Goal: Information Seeking & Learning: Learn about a topic

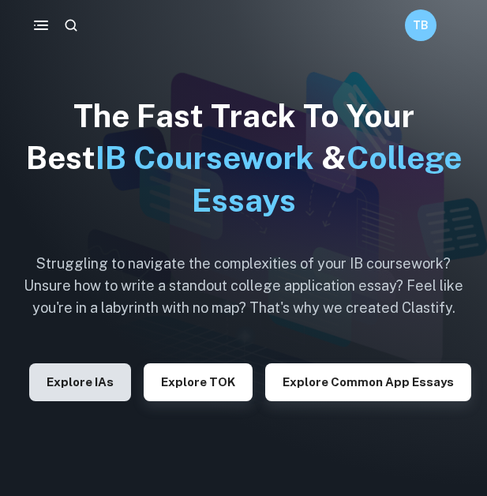
click at [91, 381] on button "Explore IAs" at bounding box center [80, 382] width 102 height 38
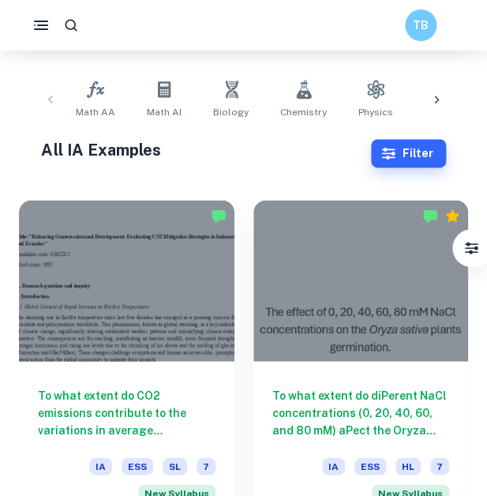
scroll to position [298, 0]
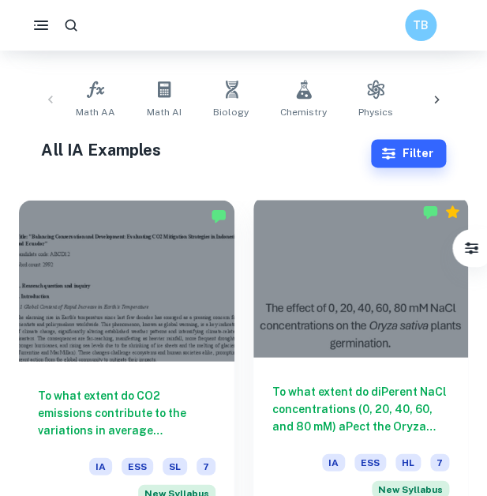
click at [305, 98] on link "Chemistry" at bounding box center [303, 99] width 59 height 52
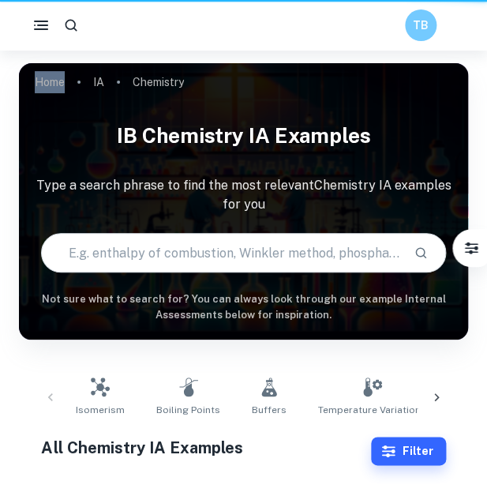
click at [304, 63] on div "Home IA Chemistry IB Chemistry IA examples Type a search phrase to find the mos…" at bounding box center [244, 63] width 450 height 0
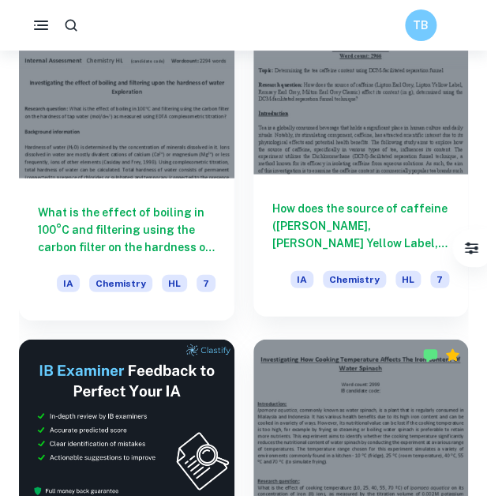
scroll to position [484, 0]
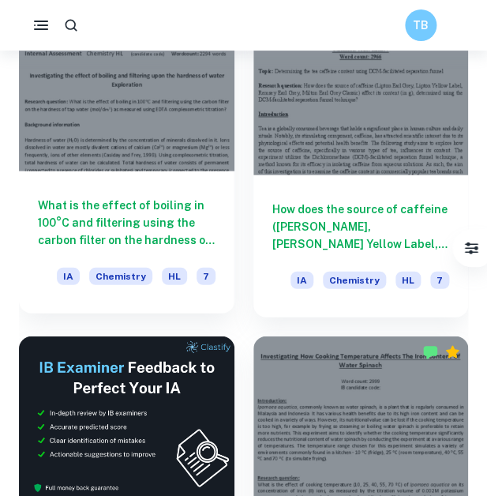
click at [177, 179] on div "What is the effect of boiling in 100°C and filtering using the carbon filter on…" at bounding box center [127, 242] width 216 height 142
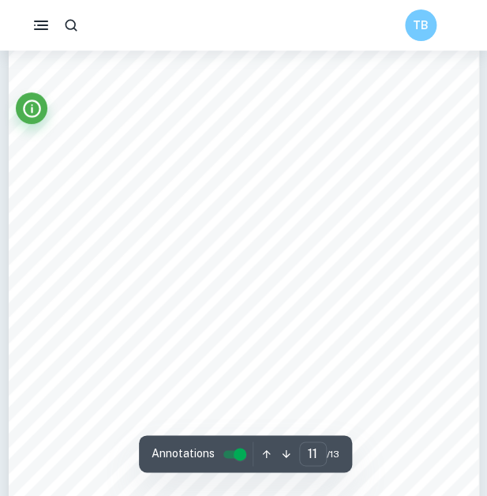
scroll to position [7174, 0]
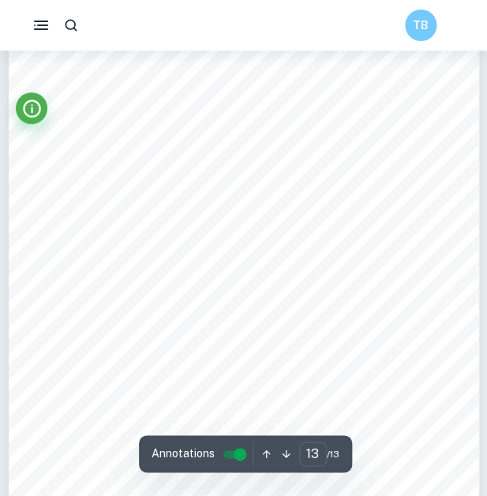
type input "12"
